Goal: Transaction & Acquisition: Purchase product/service

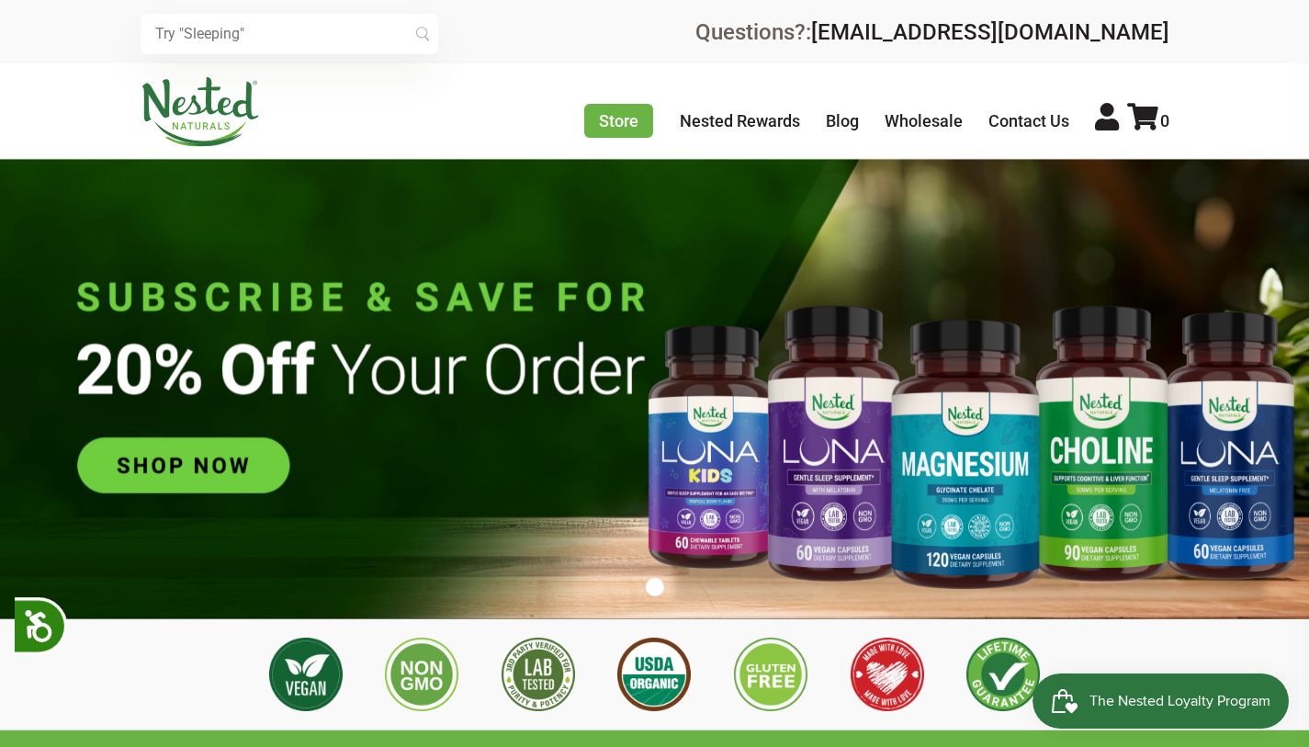
scroll to position [0, 323]
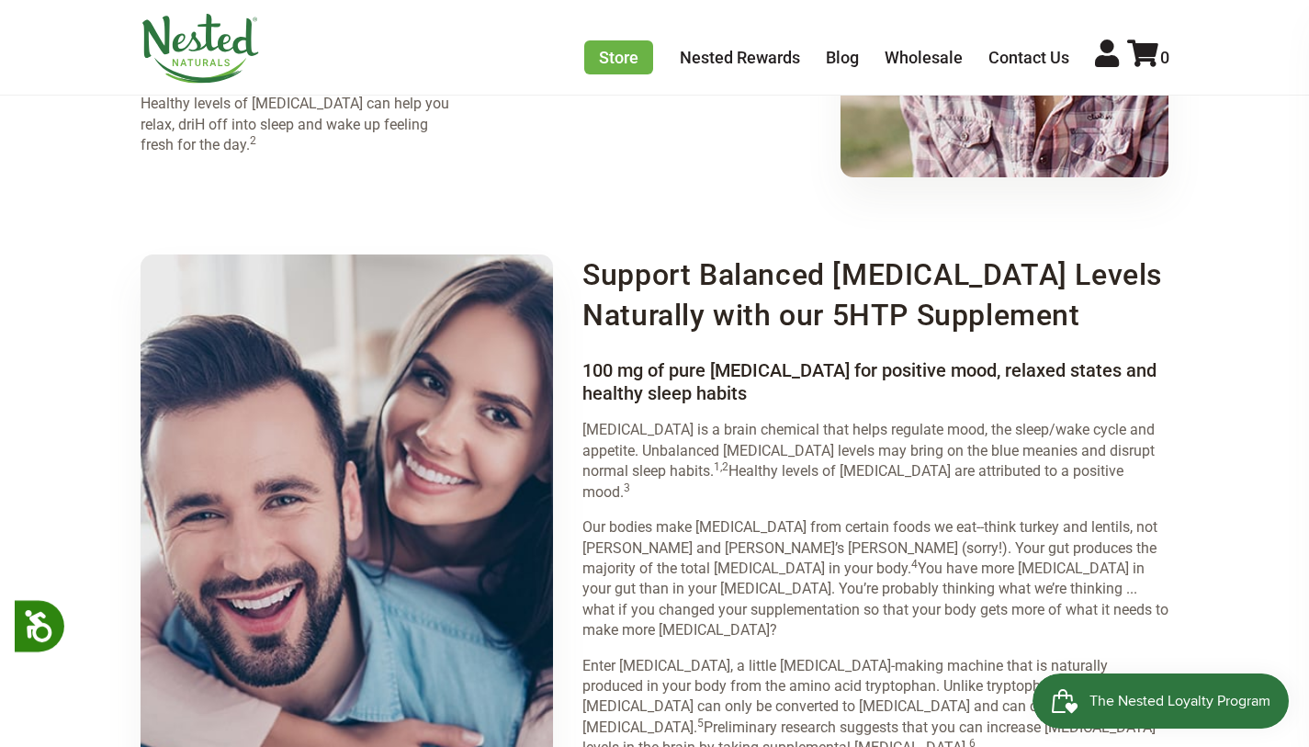
scroll to position [2241, 0]
